Goal: Task Accomplishment & Management: Complete application form

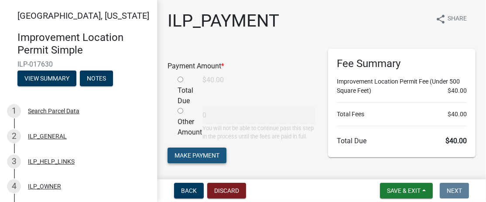
click at [222, 161] on button "Make Payment" at bounding box center [197, 156] width 59 height 16
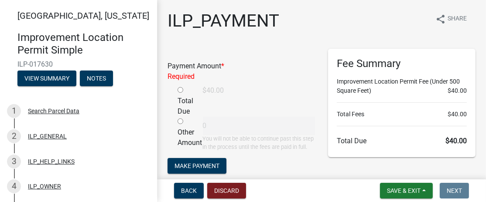
click at [180, 89] on input "radio" at bounding box center [181, 90] width 6 height 6
radio input "true"
type input "40"
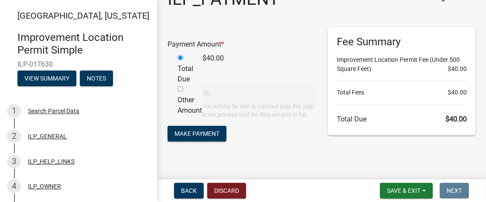
scroll to position [40, 0]
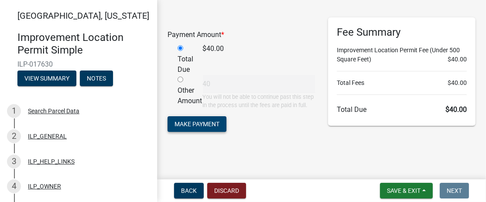
click at [192, 123] on span "Make Payment" at bounding box center [197, 124] width 45 height 7
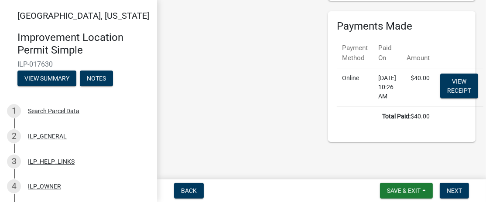
scroll to position [174, 0]
click at [54, 78] on button "View Summary" at bounding box center [46, 79] width 59 height 16
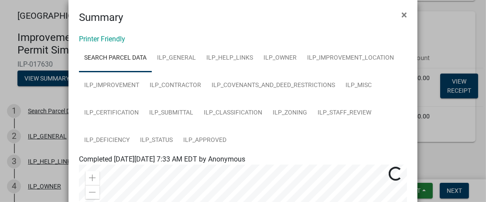
scroll to position [0, 0]
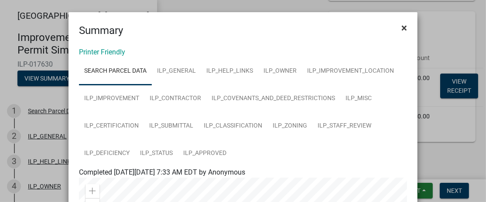
click at [401, 27] on span "×" at bounding box center [404, 28] width 6 height 12
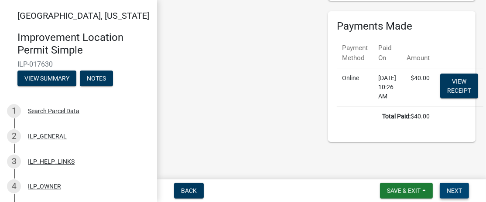
click at [454, 192] on span "Next" at bounding box center [454, 191] width 15 height 7
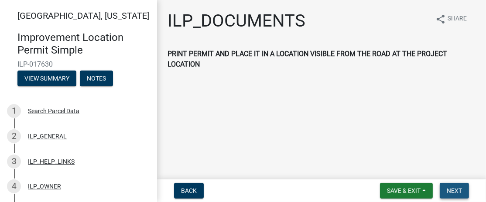
click at [453, 190] on span "Next" at bounding box center [454, 191] width 15 height 7
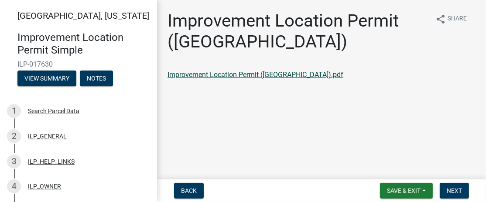
click at [243, 73] on link "Improvement Location Permit (ILP).pdf" at bounding box center [256, 75] width 176 height 8
